Goal: Information Seeking & Learning: Understand process/instructions

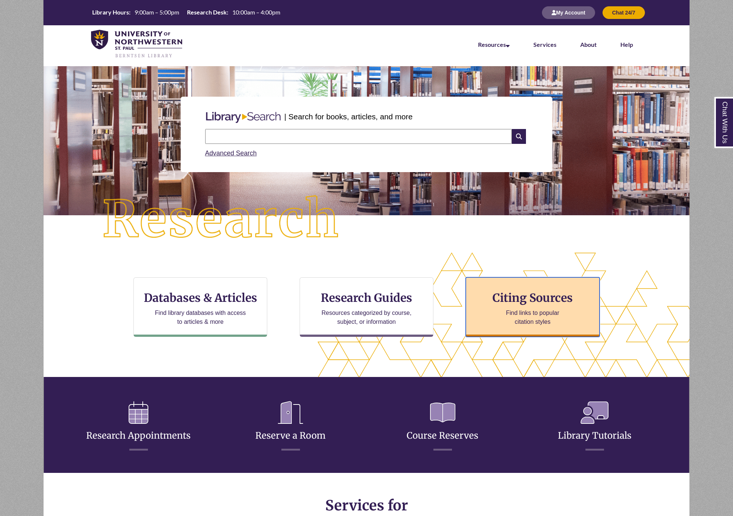
click at [516, 302] on h3 "Citing Sources" at bounding box center [532, 298] width 91 height 14
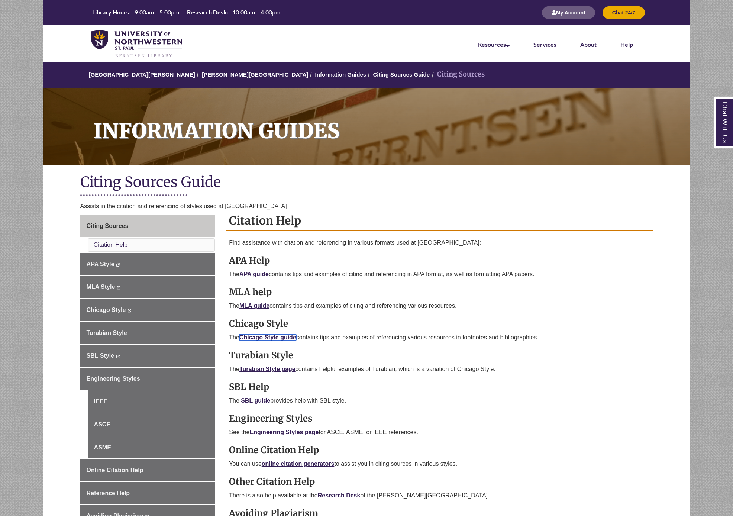
click at [281, 338] on link "Chicago Style guide" at bounding box center [267, 337] width 57 height 6
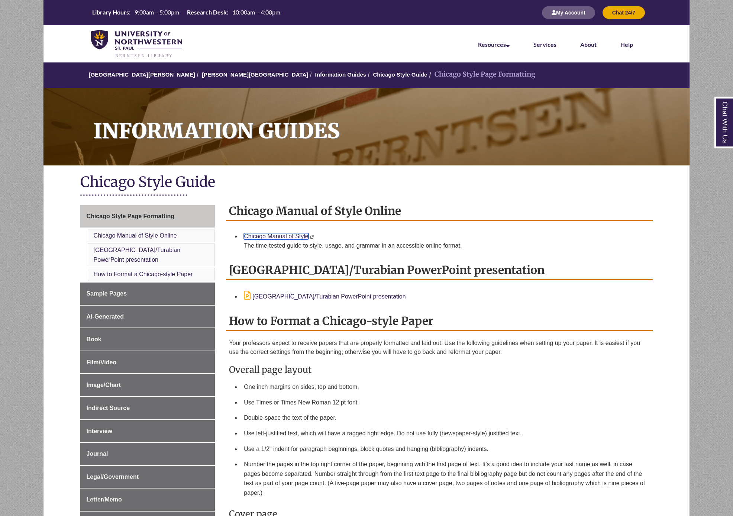
click at [277, 239] on link "Chicago Manual of Style" at bounding box center [276, 236] width 64 height 6
